Goal: Information Seeking & Learning: Learn about a topic

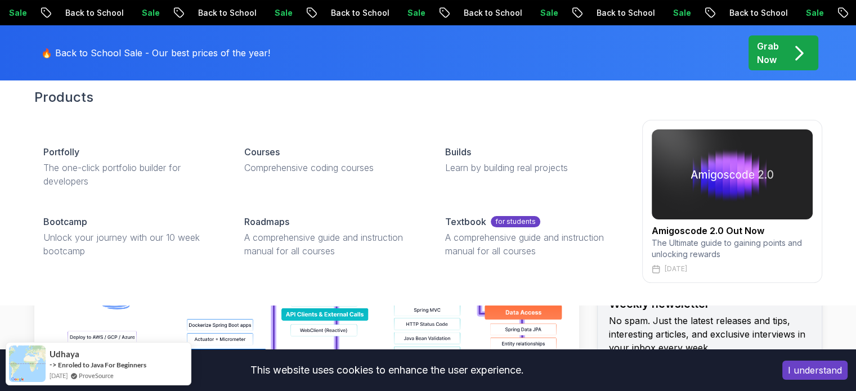
scroll to position [52, 0]
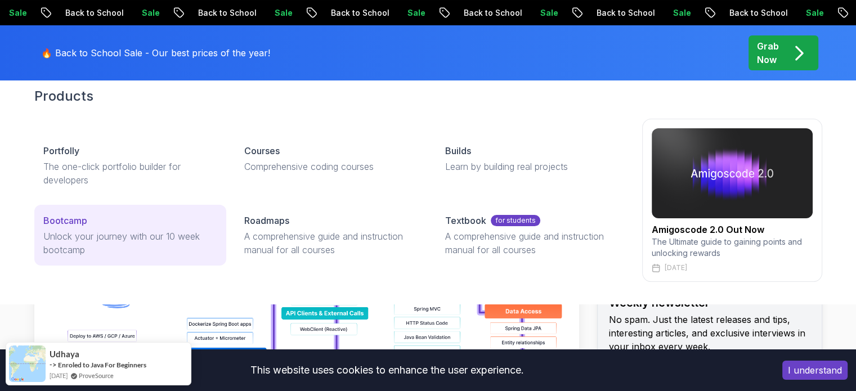
click at [67, 211] on link "Bootcamp Unlock your journey with our 10 week bootcamp" at bounding box center [130, 235] width 192 height 61
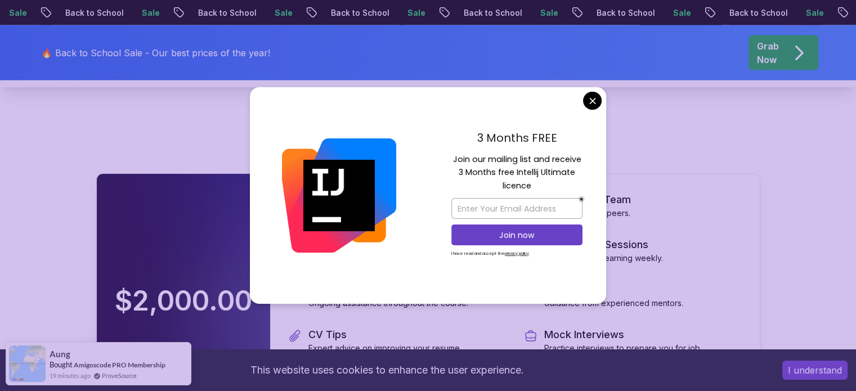
scroll to position [2357, 0]
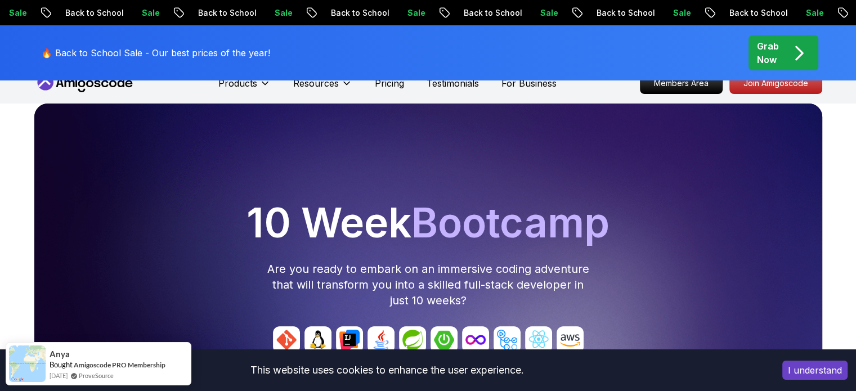
scroll to position [0, 0]
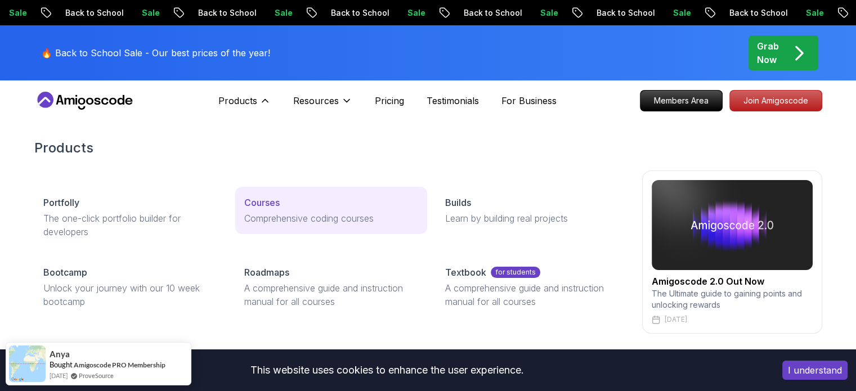
click at [258, 207] on p "Courses" at bounding box center [261, 203] width 35 height 14
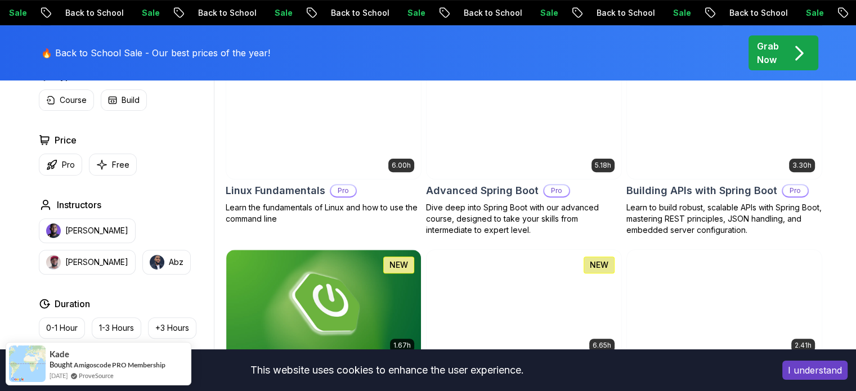
scroll to position [365, 0]
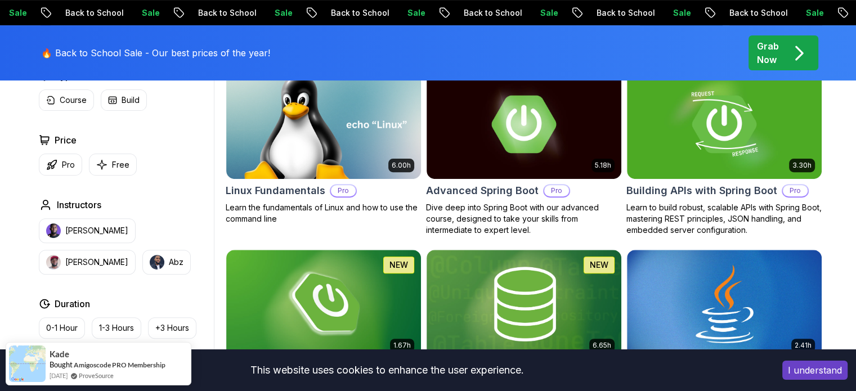
click at [119, 137] on div "Price" at bounding box center [124, 140] width 171 height 14
click at [89, 231] on p "[PERSON_NAME]" at bounding box center [96, 230] width 63 height 11
